Goal: Information Seeking & Learning: Understand process/instructions

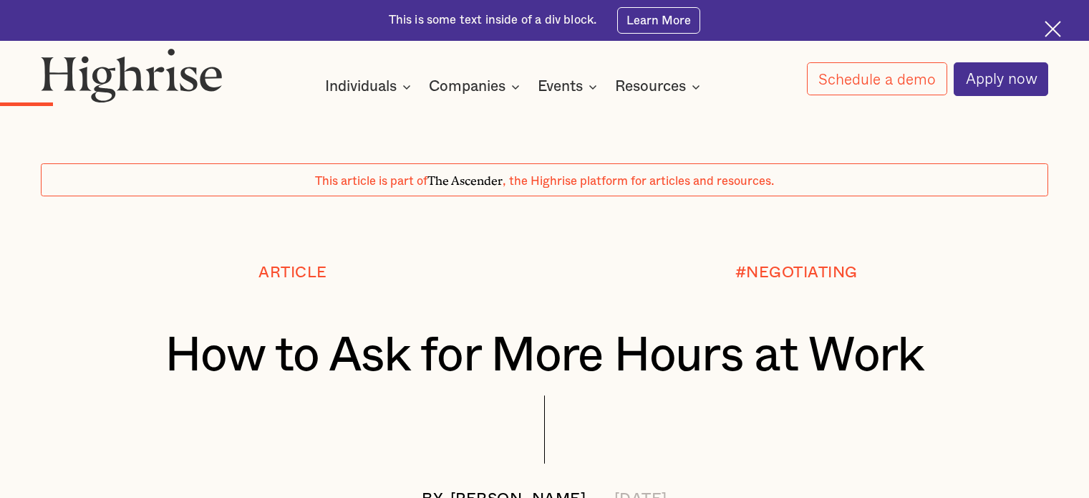
scroll to position [1861, 0]
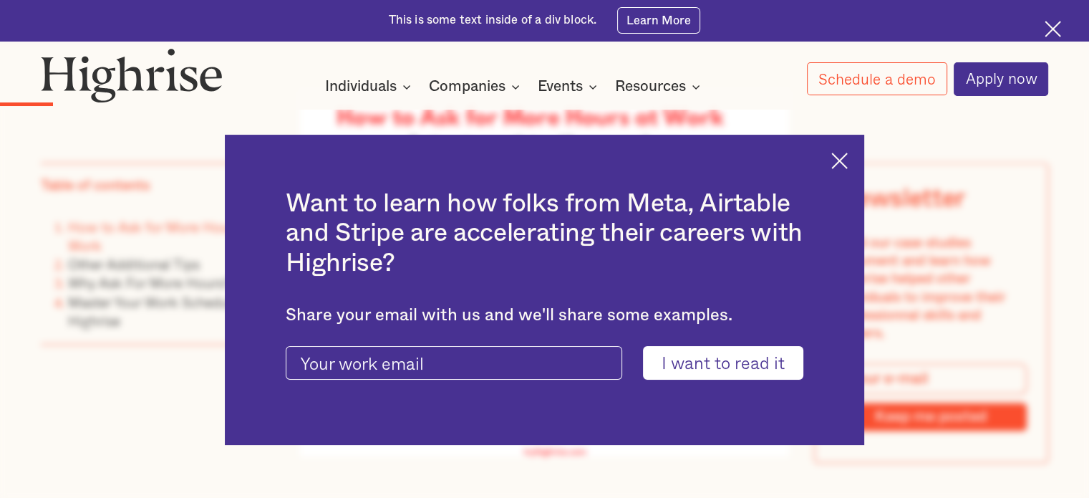
click at [848, 158] on img at bounding box center [839, 160] width 16 height 16
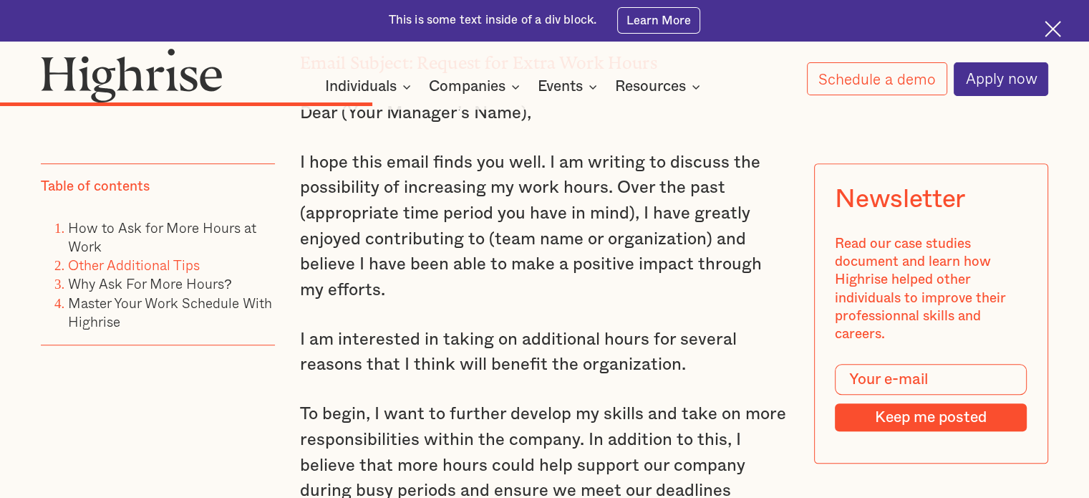
scroll to position [6134, 0]
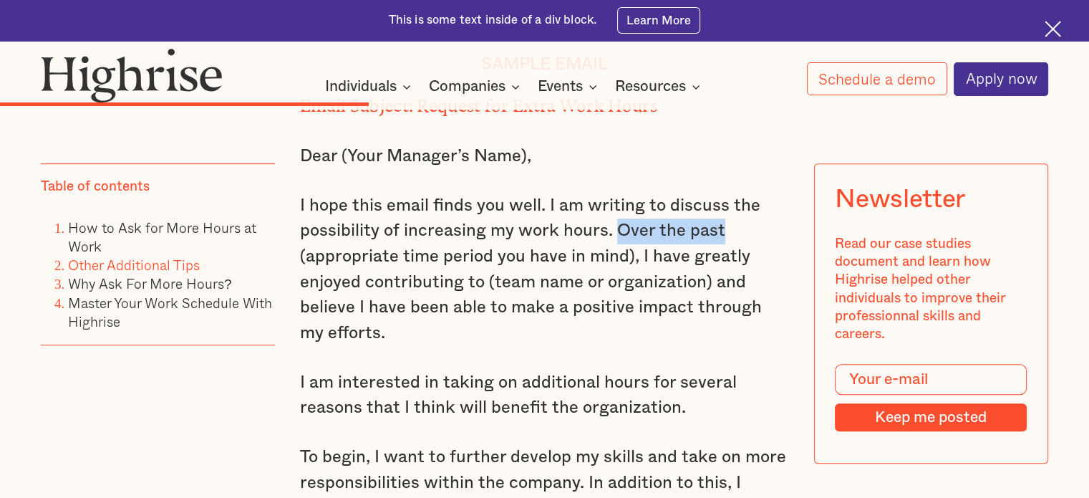
drag, startPoint x: 617, startPoint y: 240, endPoint x: 735, endPoint y: 237, distance: 118.2
click at [735, 237] on p "I hope this email finds you well. I am writing to discuss the possibility of in…" at bounding box center [544, 269] width 489 height 153
click at [630, 251] on p "I hope this email finds you well. I am writing to discuss the possibility of in…" at bounding box center [544, 269] width 489 height 153
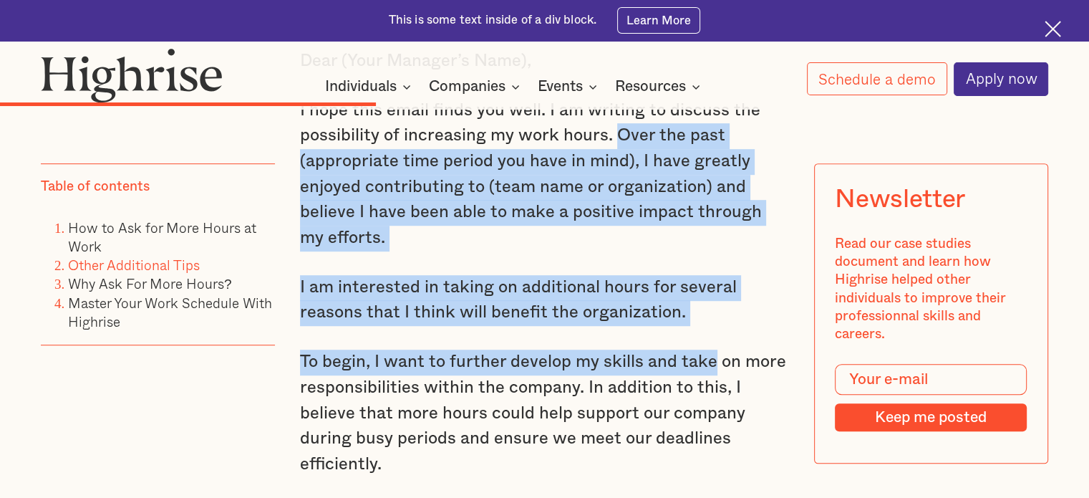
scroll to position [6277, 0]
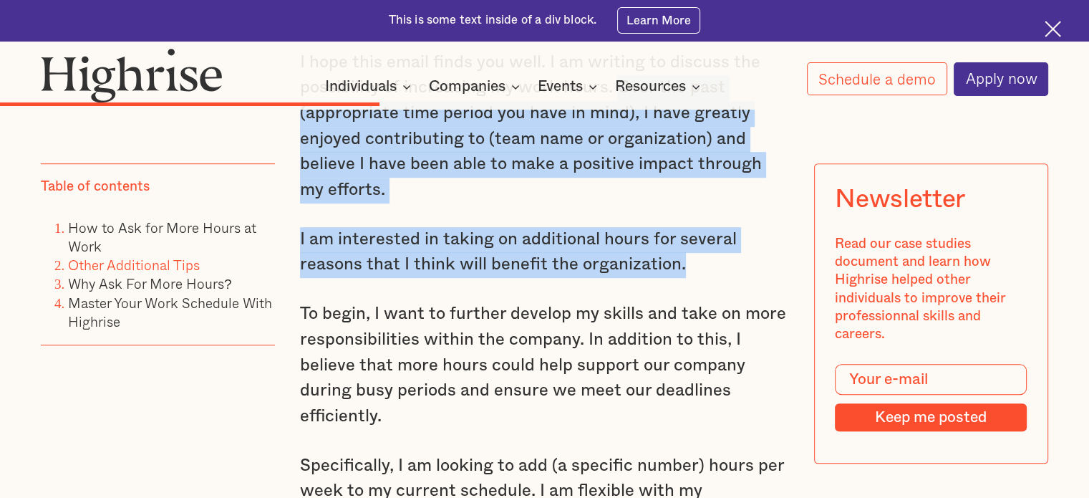
drag, startPoint x: 618, startPoint y: 241, endPoint x: 713, endPoint y: 283, distance: 104.2
click at [713, 283] on div "3. Choose the right time to ask. Timing could be the determining factor as to w…" at bounding box center [544, 41] width 489 height 3487
copy div "Over the past (appropriate time period you have in mind), I have greatly enjoye…"
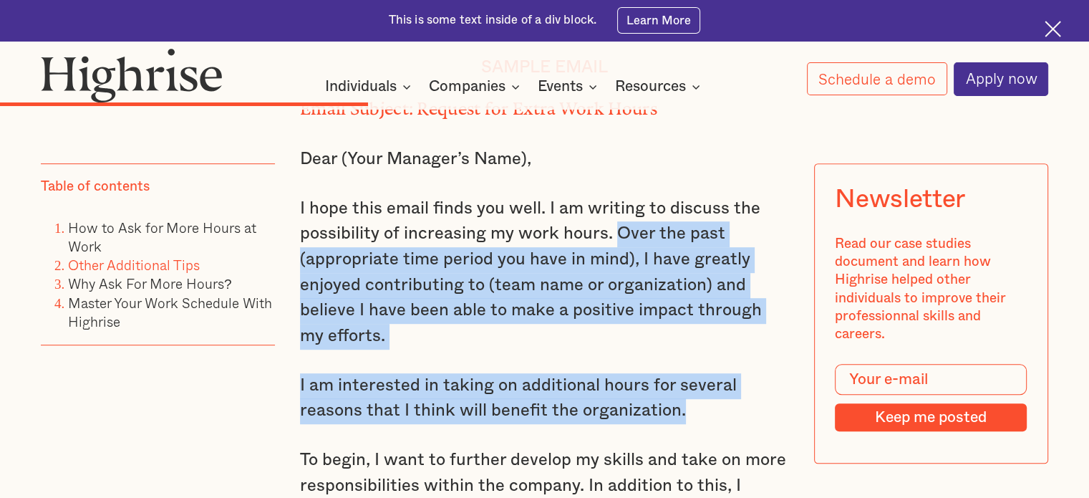
scroll to position [6134, 0]
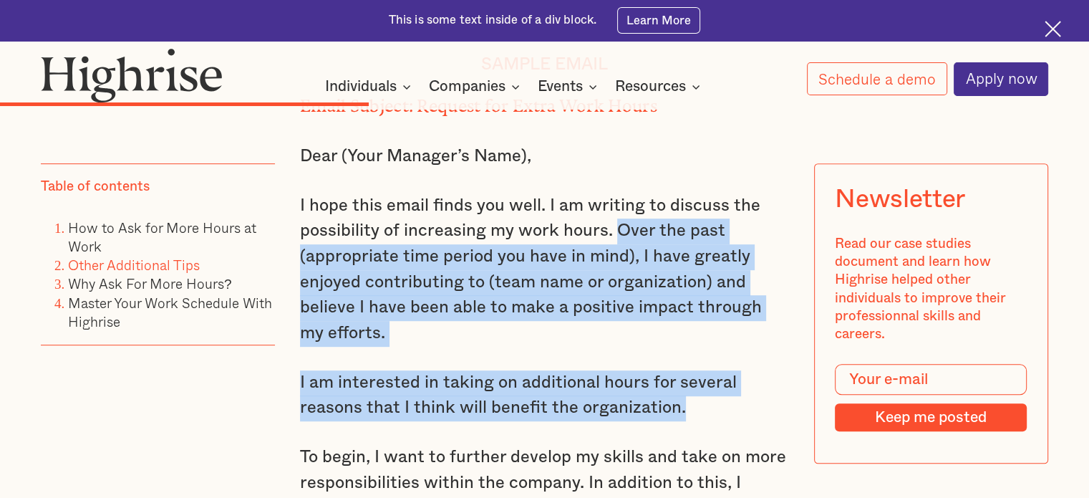
click at [654, 320] on p "I hope this email finds you well. I am writing to discuss the possibility of in…" at bounding box center [544, 269] width 489 height 153
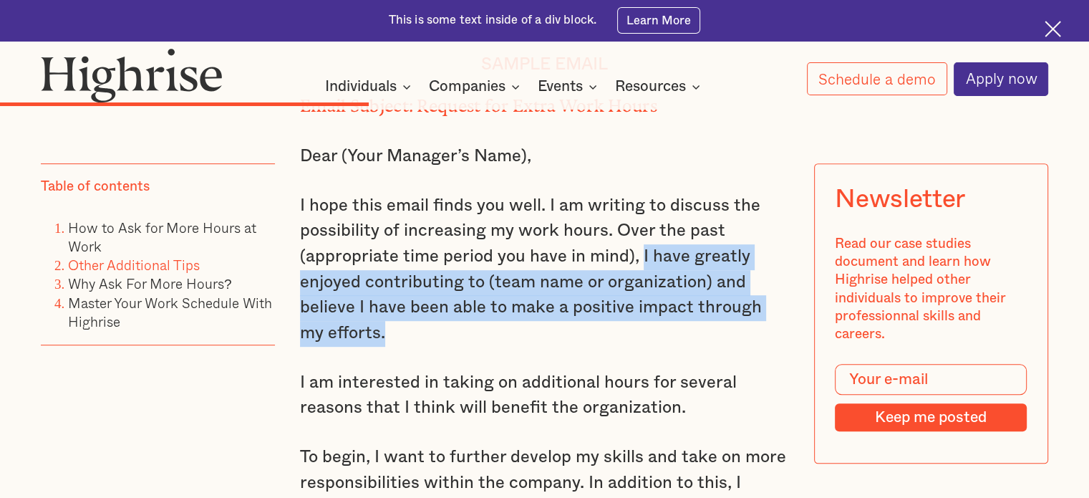
drag, startPoint x: 639, startPoint y: 268, endPoint x: 687, endPoint y: 340, distance: 86.2
click at [687, 340] on p "I hope this email finds you well. I am writing to discuss the possibility of in…" at bounding box center [544, 269] width 489 height 153
copy p "I have greatly enjoyed contributing to (team name or organization) and believe …"
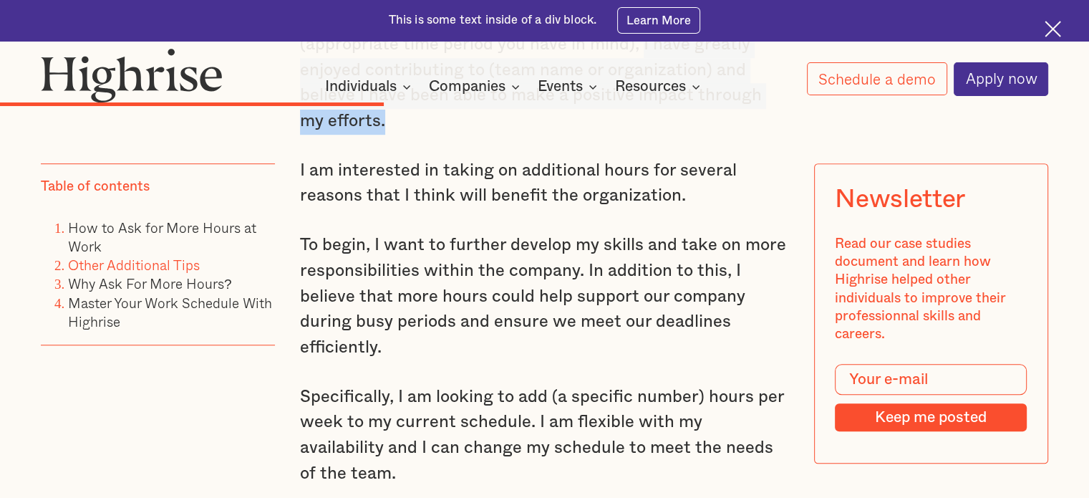
scroll to position [6349, 0]
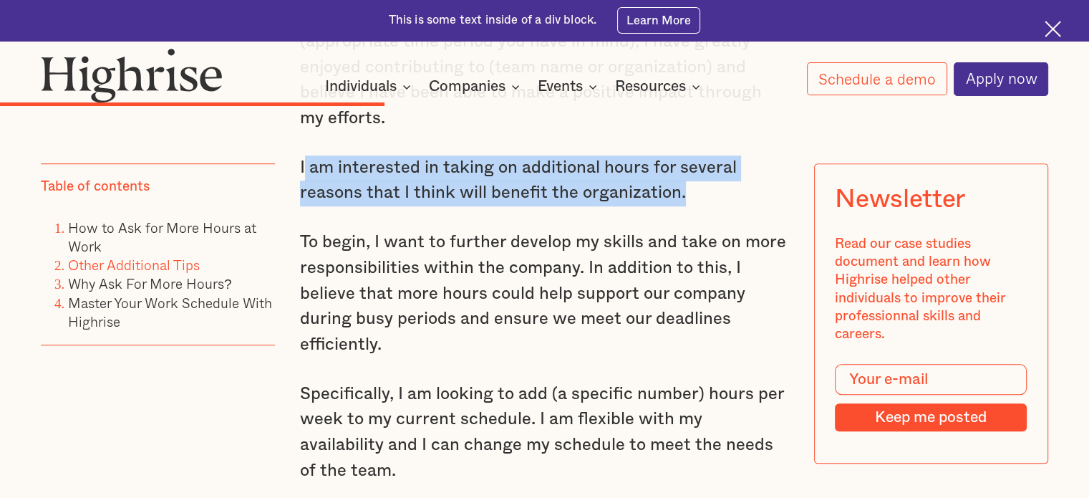
drag, startPoint x: 704, startPoint y: 210, endPoint x: 300, endPoint y: 178, distance: 405.8
click at [300, 178] on p "I am interested in taking on additional hours for several reasons that I think …" at bounding box center [544, 180] width 489 height 51
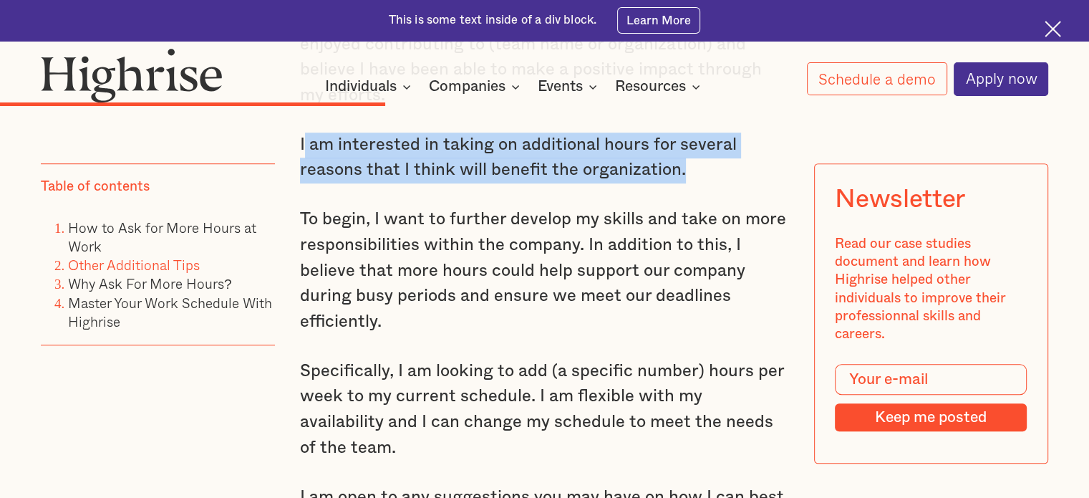
scroll to position [6420, 0]
